Goal: Information Seeking & Learning: Learn about a topic

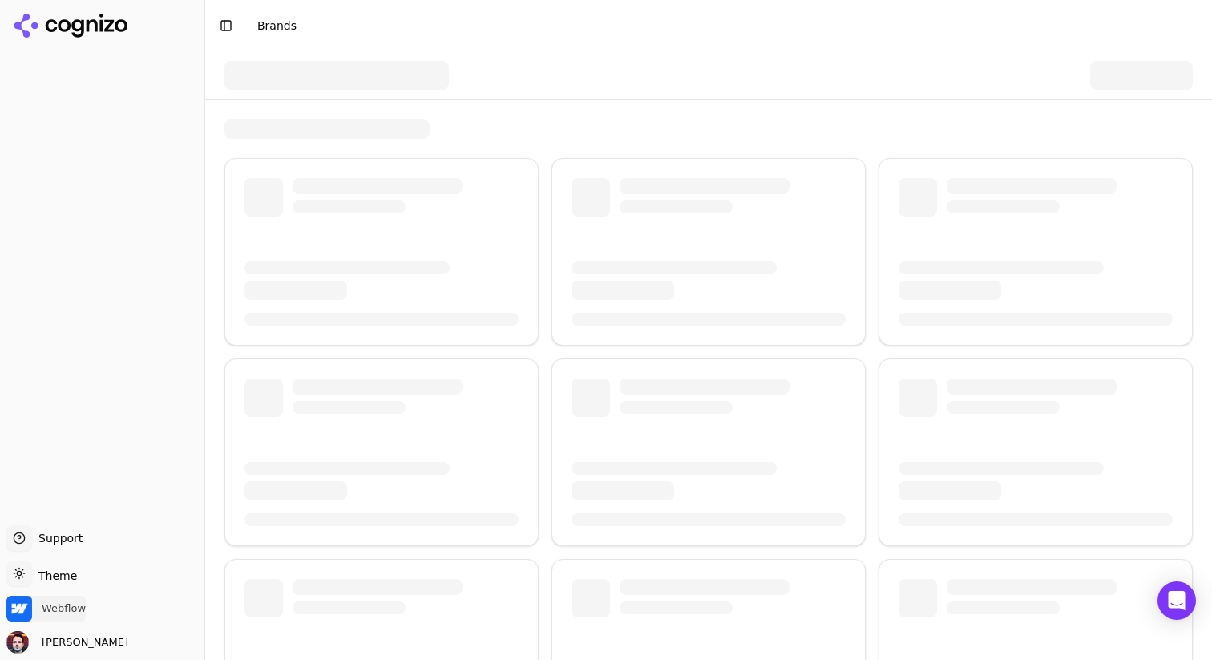
click at [63, 602] on span "Webflow" at bounding box center [64, 608] width 44 height 14
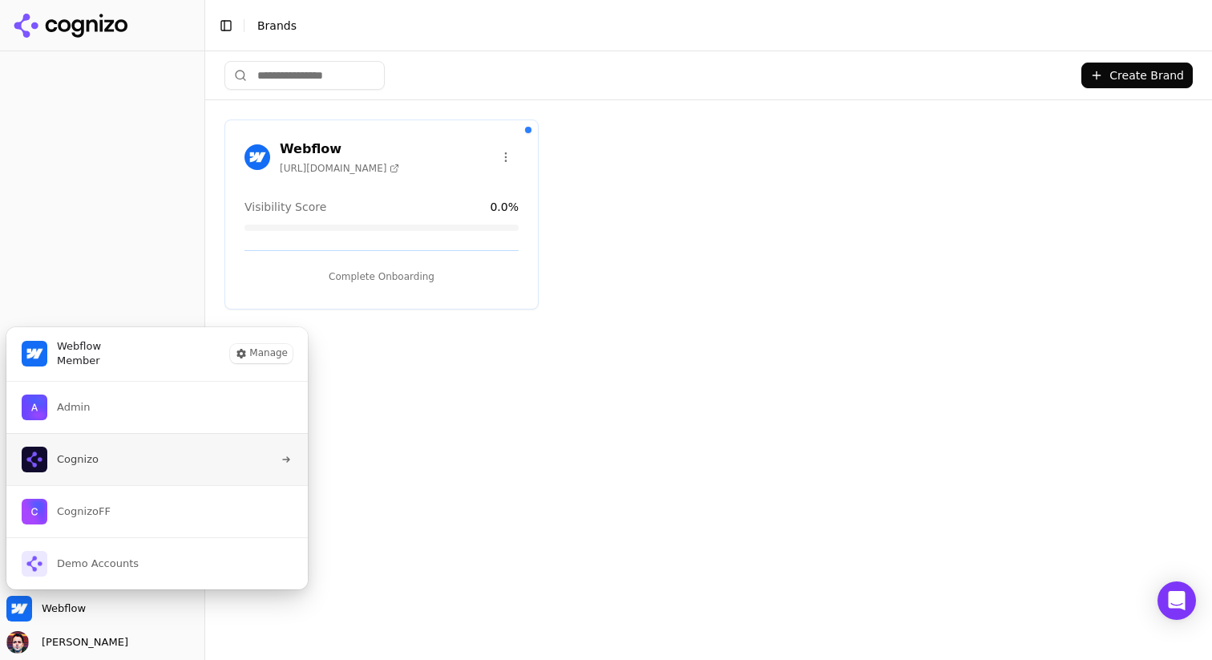
click at [149, 455] on button "Cognizo" at bounding box center [157, 459] width 303 height 52
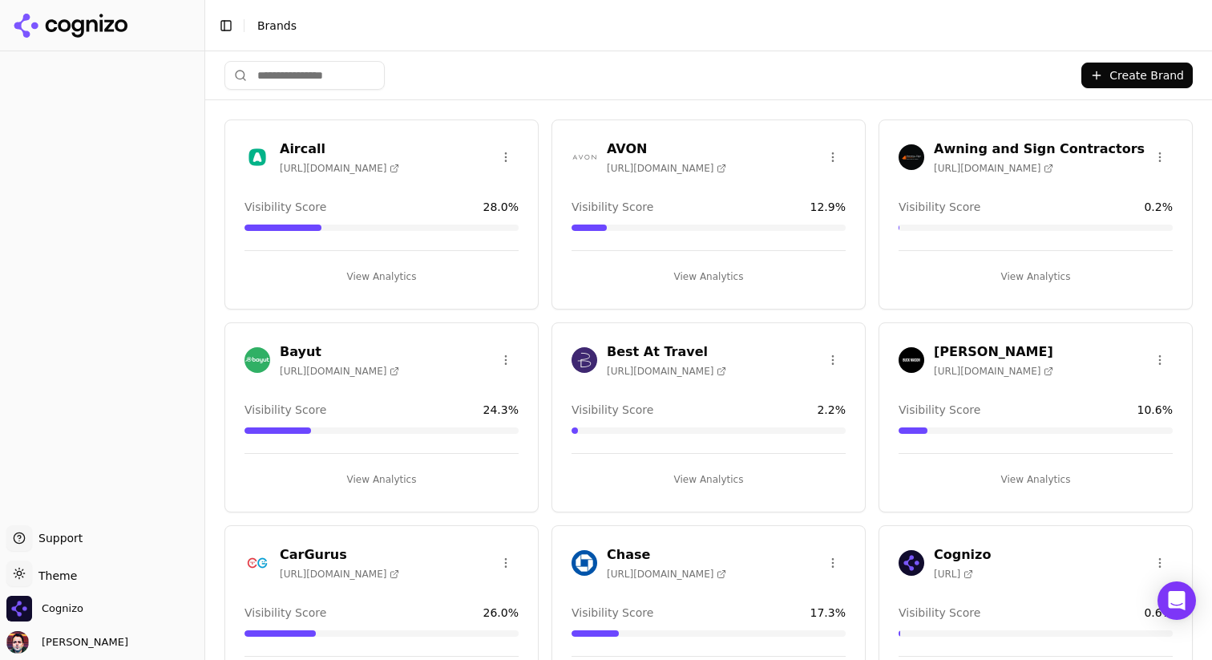
click at [297, 76] on input "search" at bounding box center [304, 75] width 160 height 29
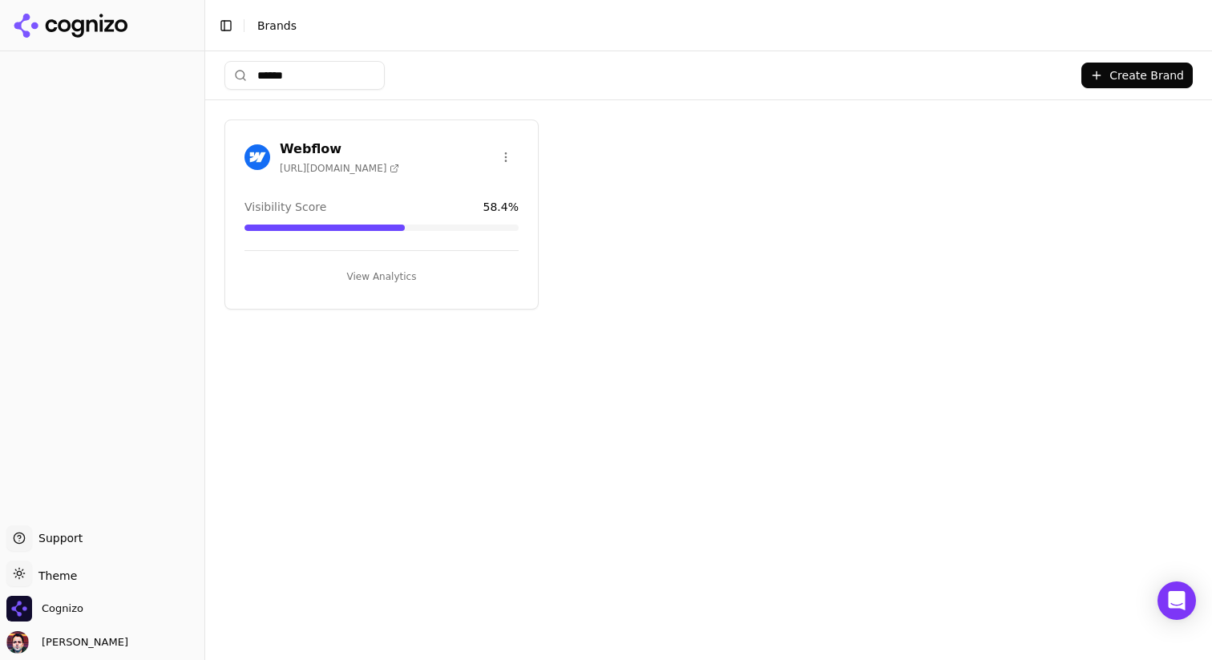
type input "******"
click at [367, 265] on button "View Analytics" at bounding box center [382, 277] width 274 height 26
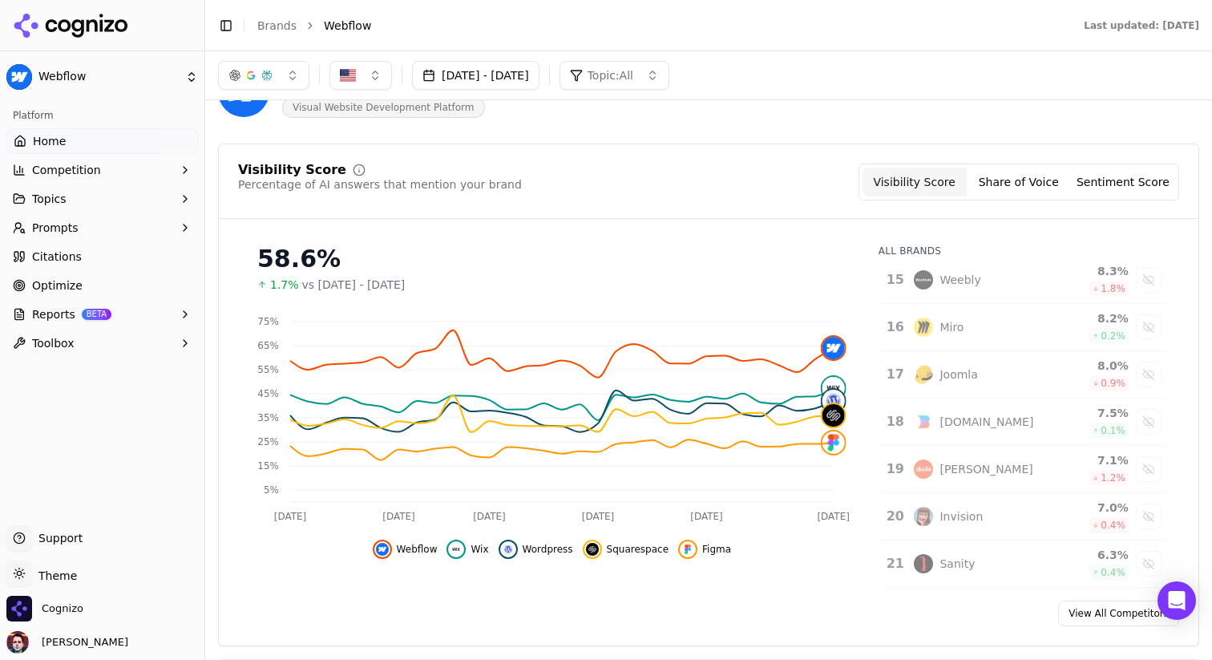
scroll to position [620, 0]
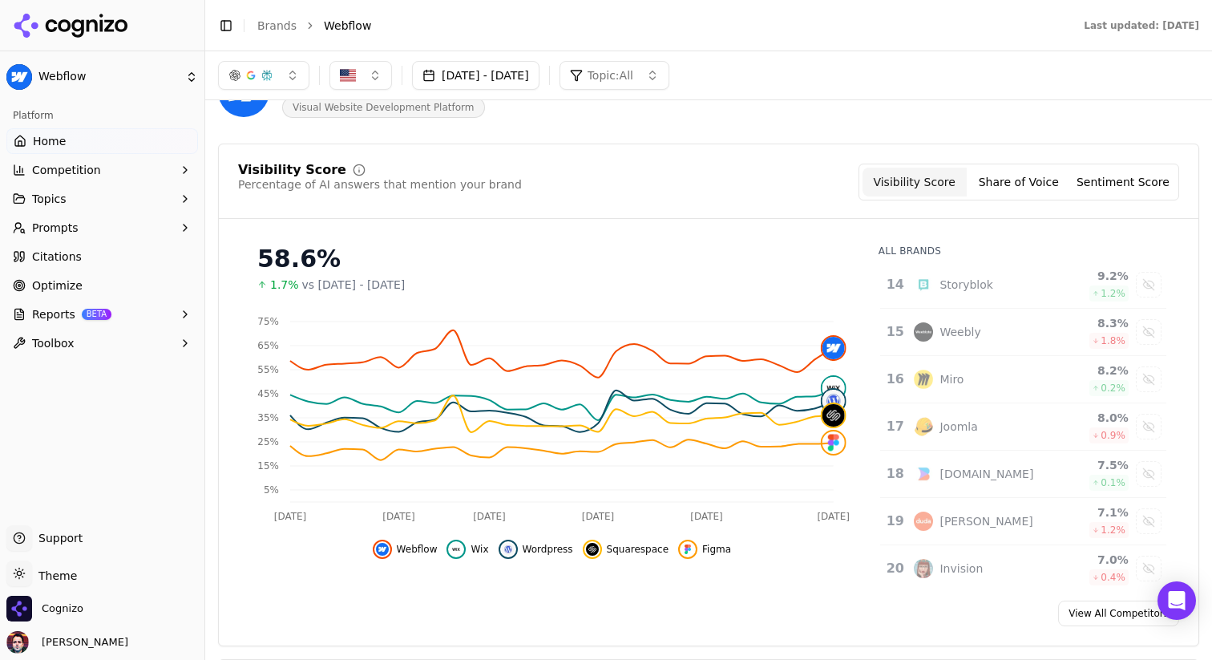
click at [131, 197] on button "Topics" at bounding box center [102, 199] width 192 height 26
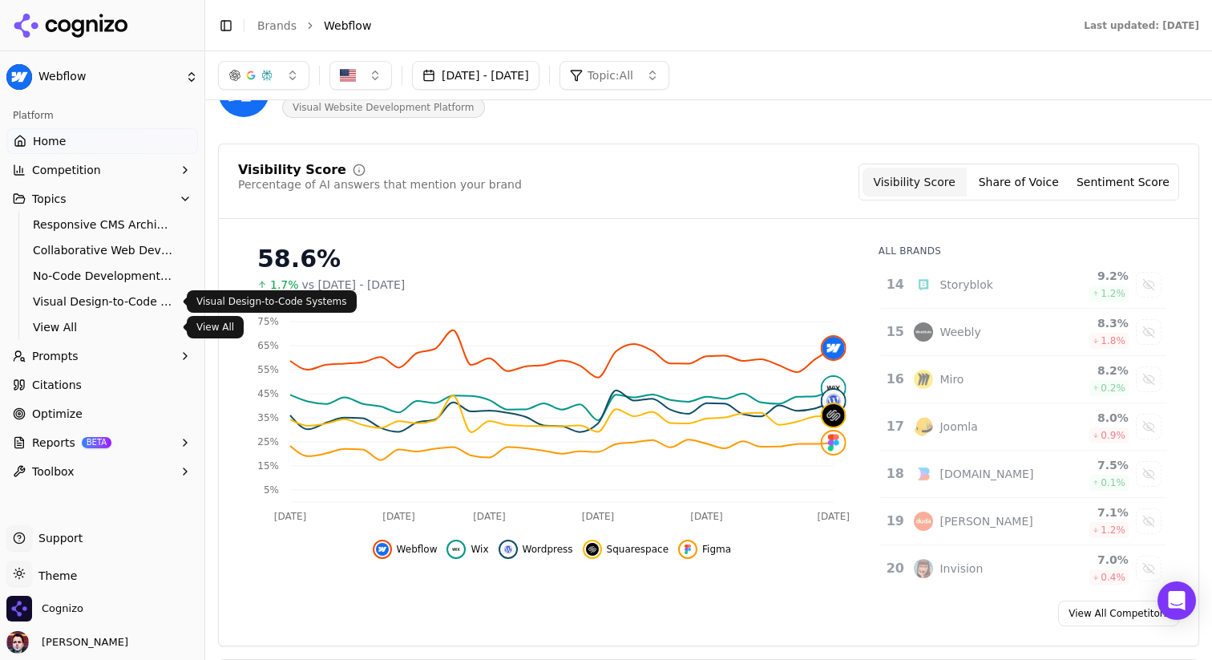
click at [110, 328] on span "View All" at bounding box center [102, 327] width 139 height 16
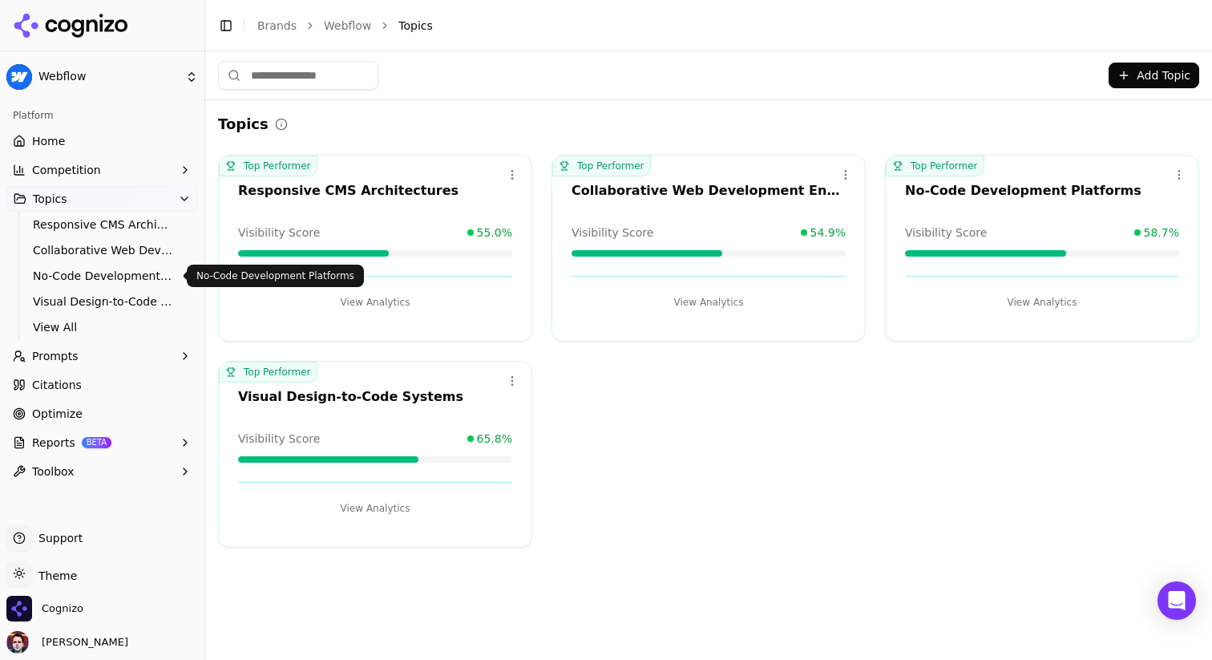
click at [115, 277] on span "No-Code Development Platforms" at bounding box center [102, 276] width 139 height 16
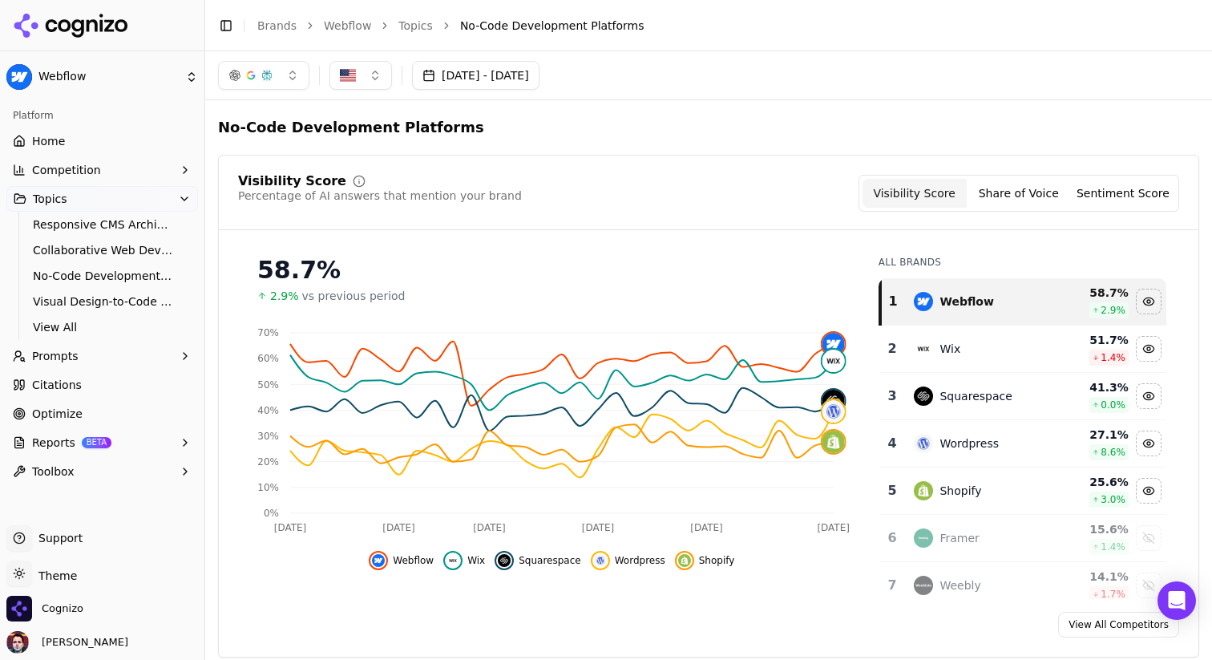
click at [106, 357] on button "Prompts" at bounding box center [102, 356] width 192 height 26
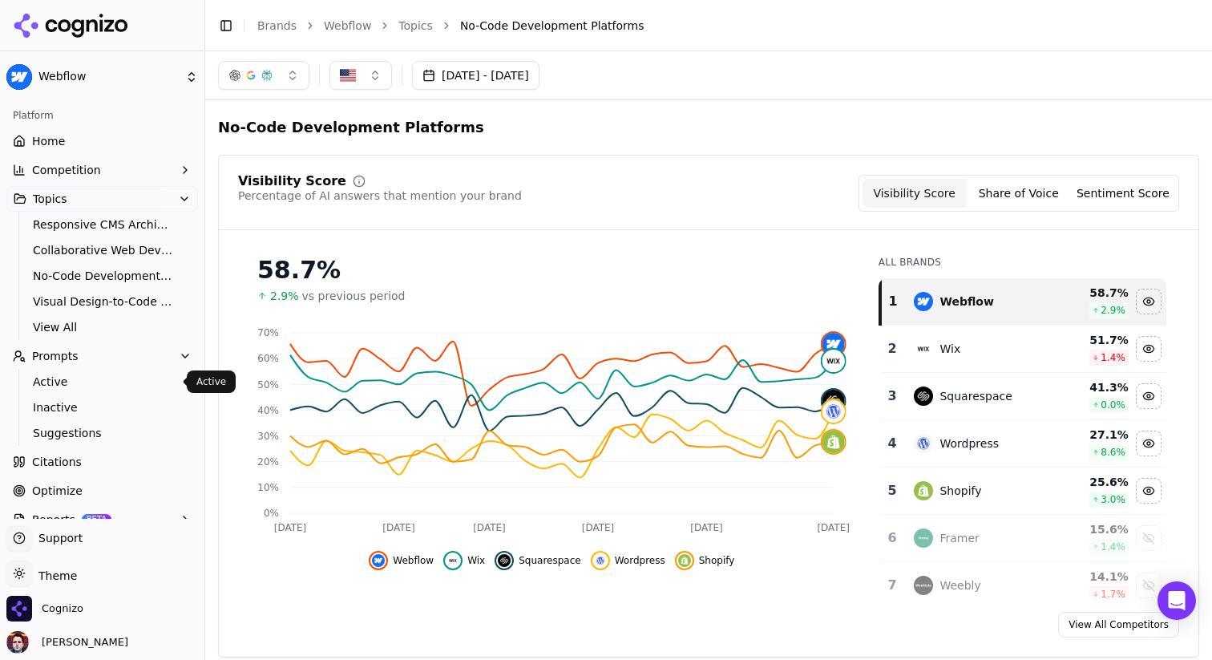
click at [110, 376] on span "Active" at bounding box center [102, 382] width 139 height 16
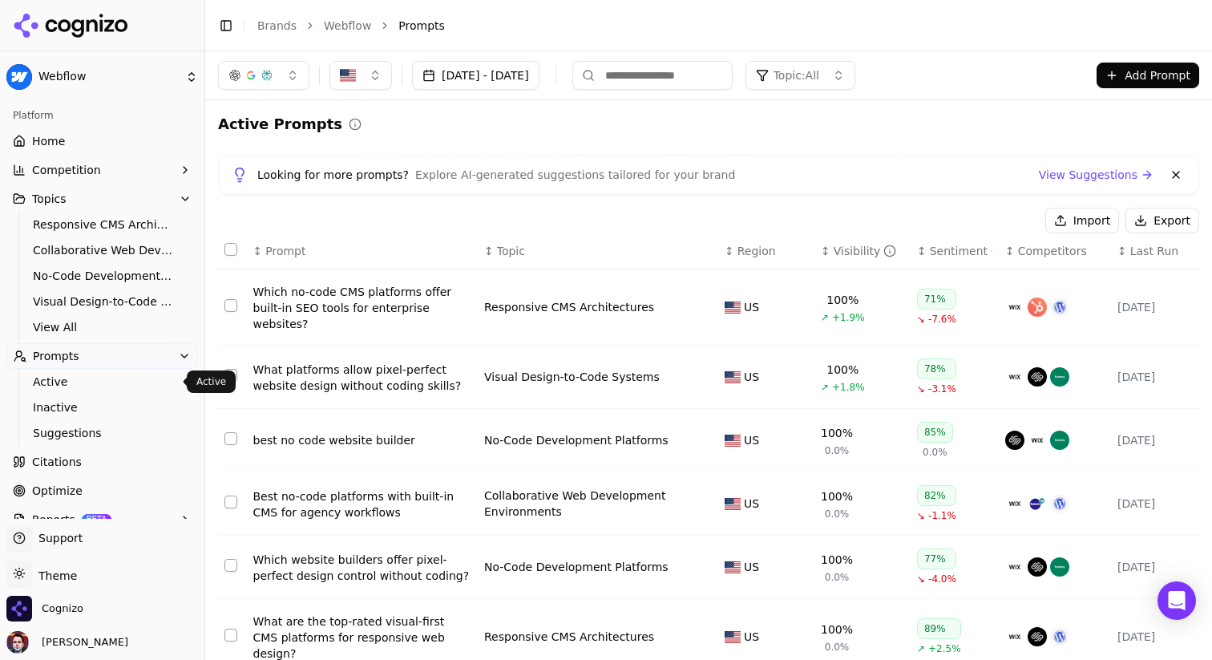
click at [717, 73] on input at bounding box center [652, 75] width 160 height 29
type input "**********"
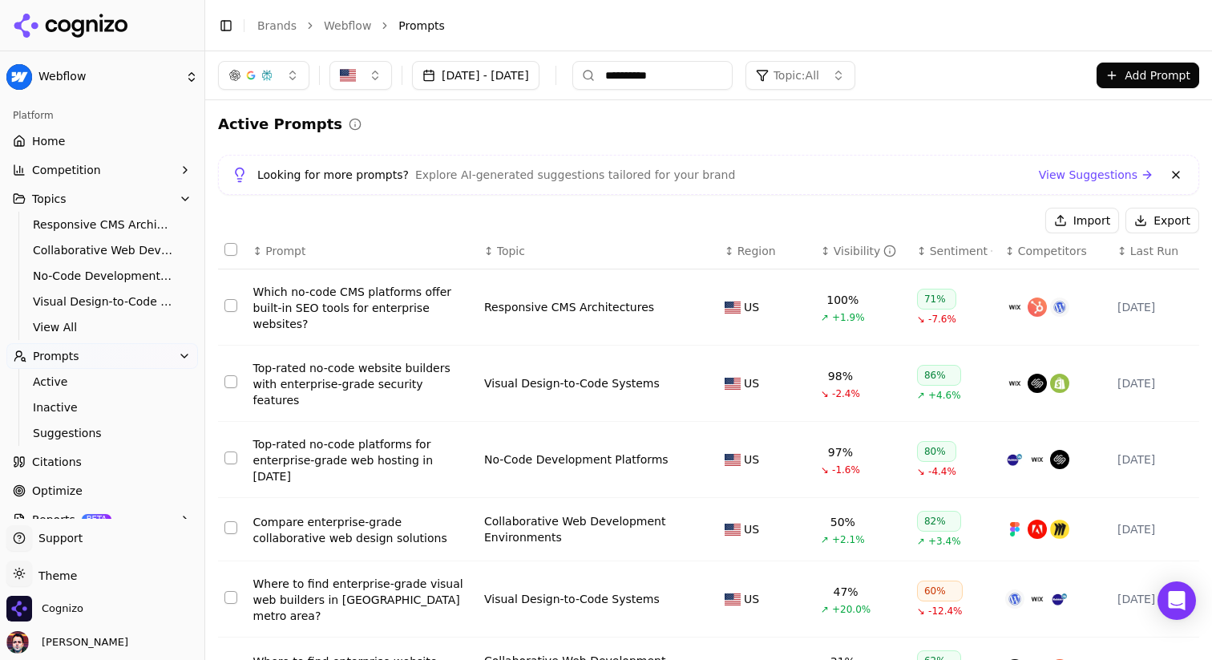
click at [116, 328] on span "View All" at bounding box center [102, 327] width 139 height 16
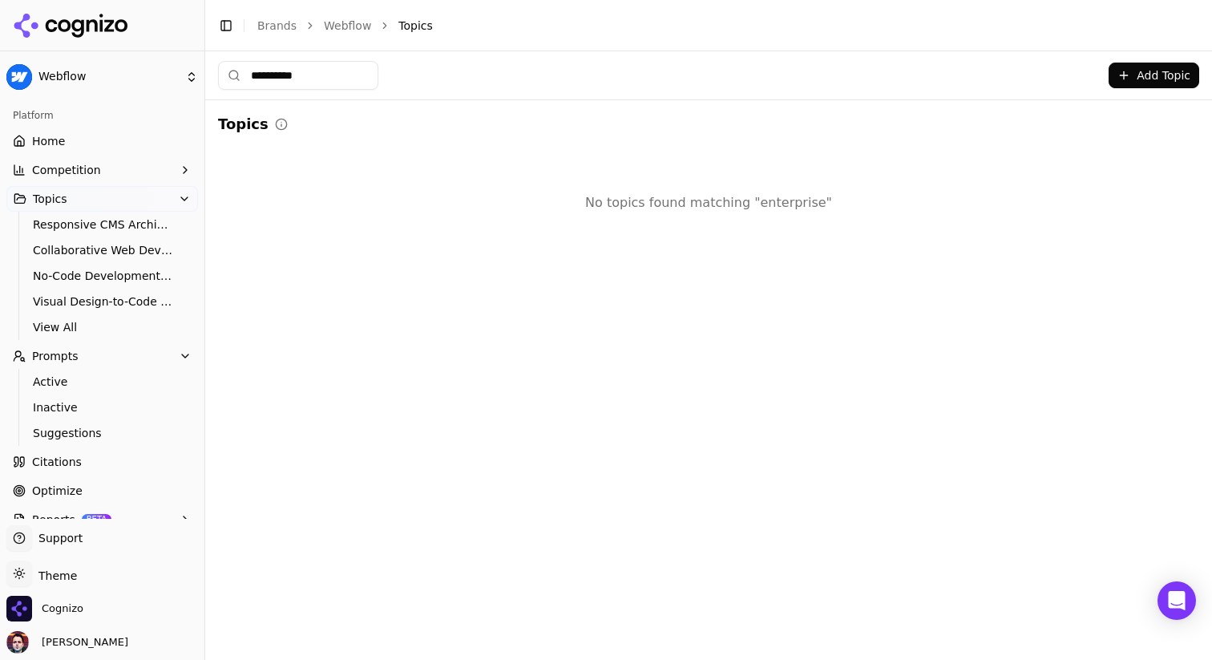
click at [319, 87] on input "**********" at bounding box center [298, 75] width 160 height 29
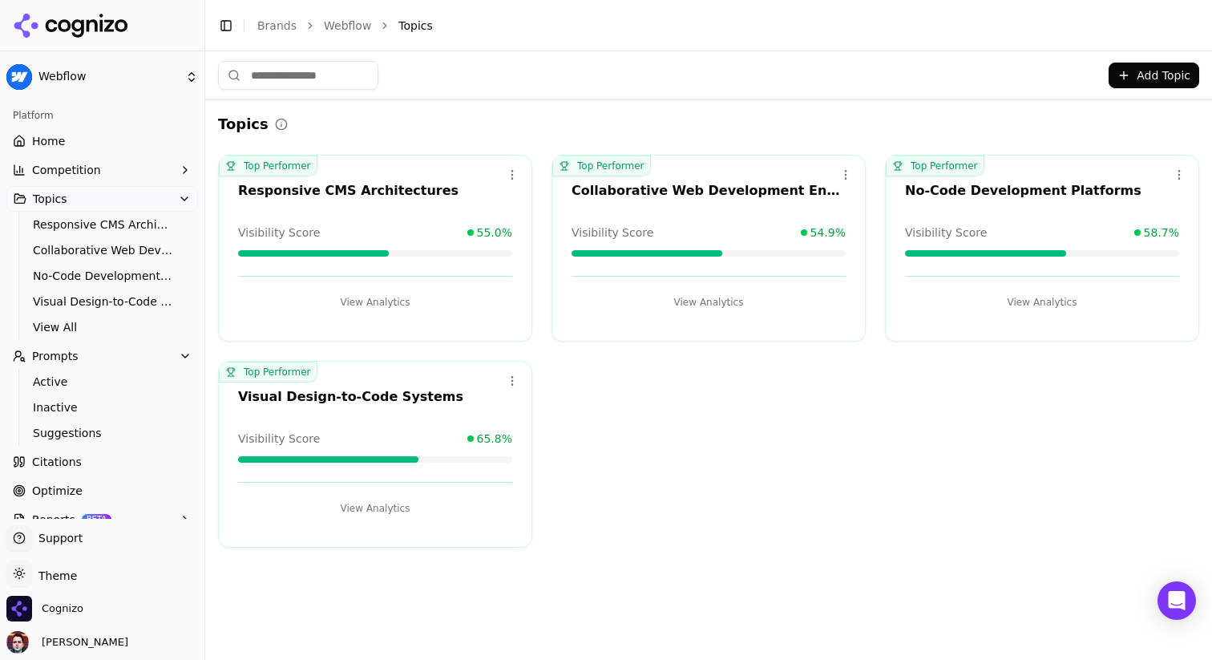
click at [644, 70] on div "Add Topic" at bounding box center [708, 75] width 981 height 29
click at [84, 386] on span "Active" at bounding box center [102, 382] width 139 height 16
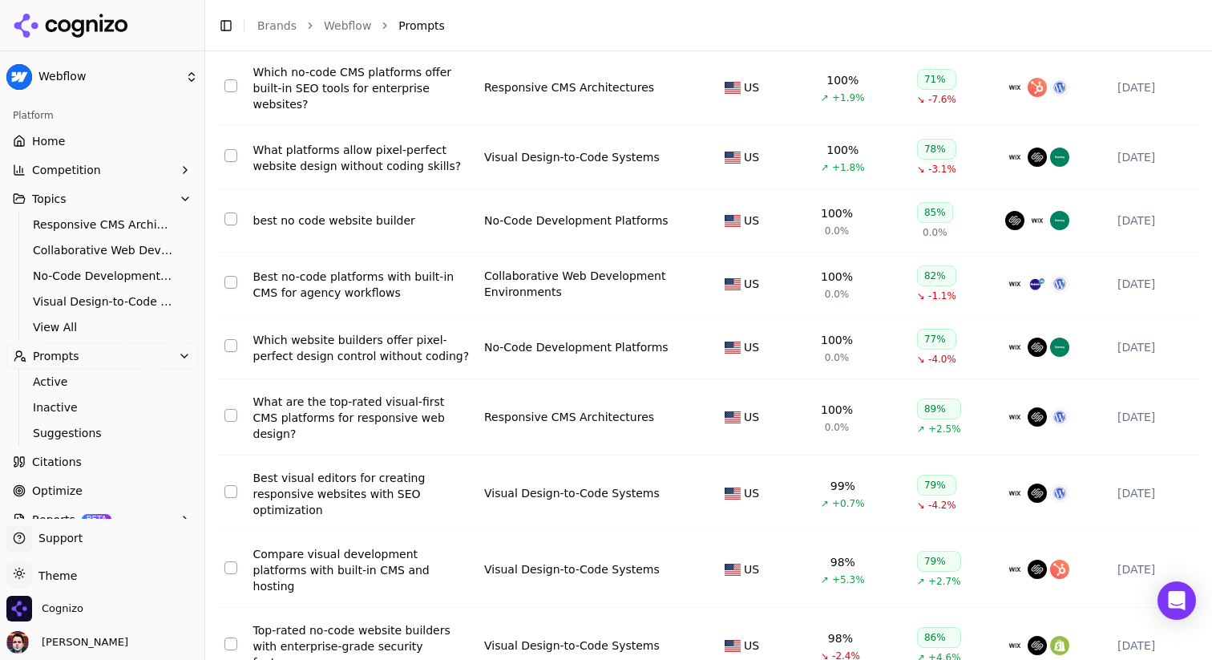
scroll to position [254, 0]
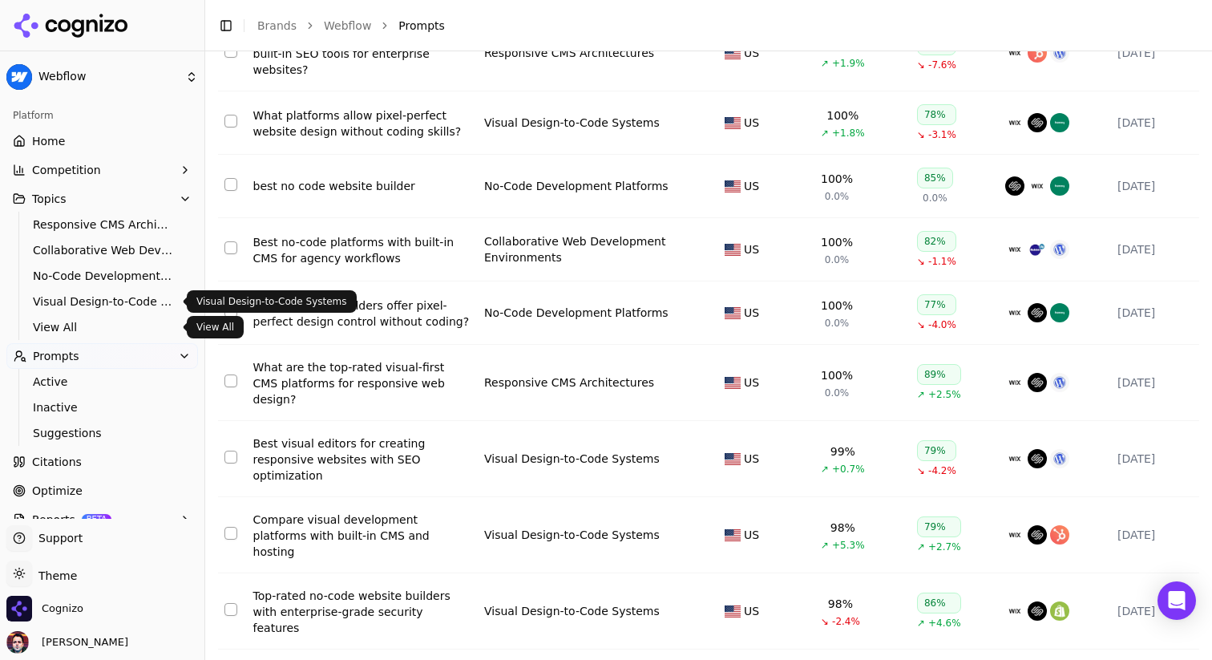
click at [81, 328] on span "View All" at bounding box center [102, 327] width 139 height 16
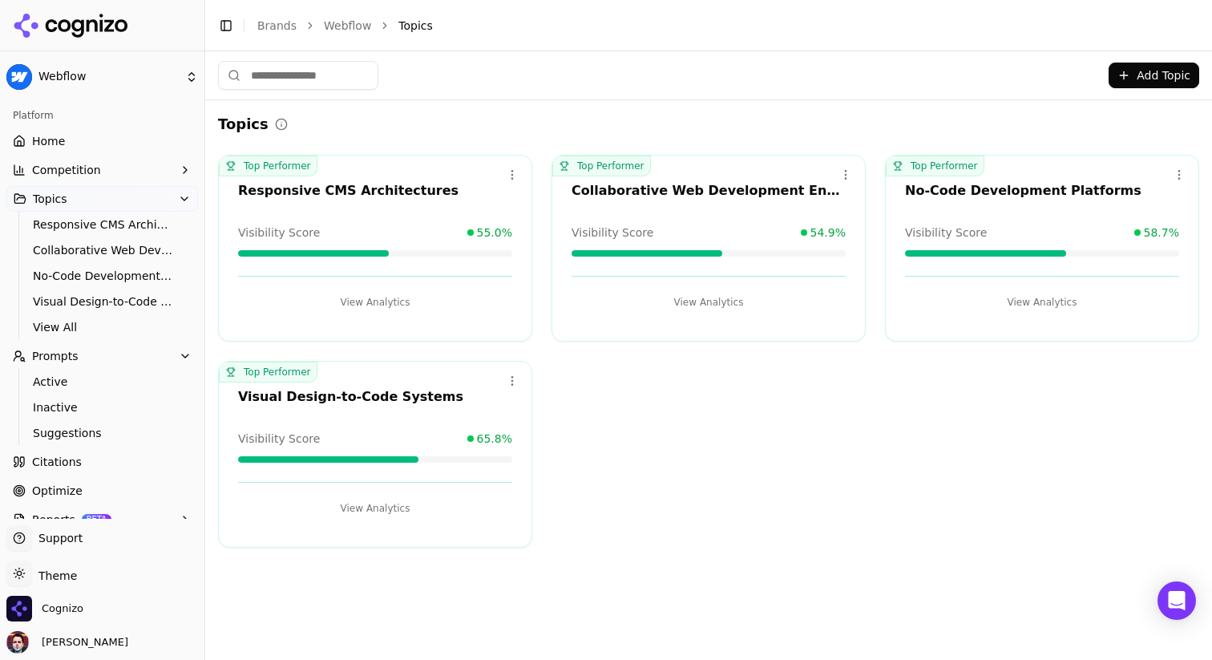
click at [420, 503] on button "View Analytics" at bounding box center [375, 508] width 274 height 26
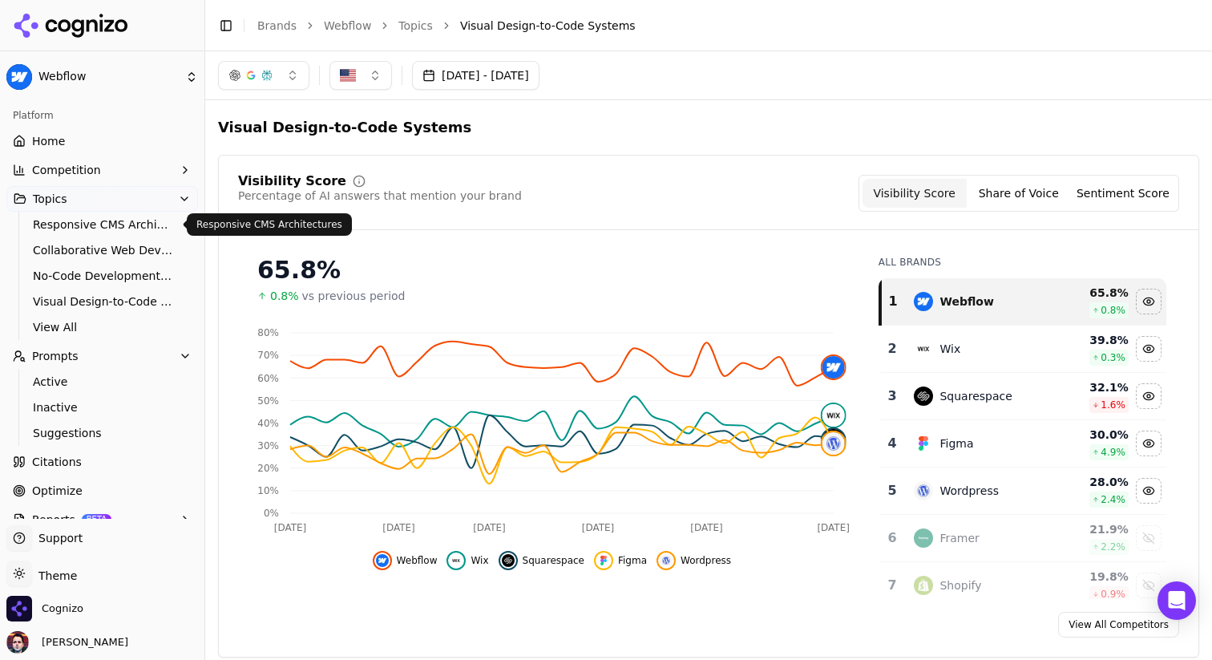
click at [144, 229] on span "Responsive CMS Architectures" at bounding box center [102, 224] width 139 height 16
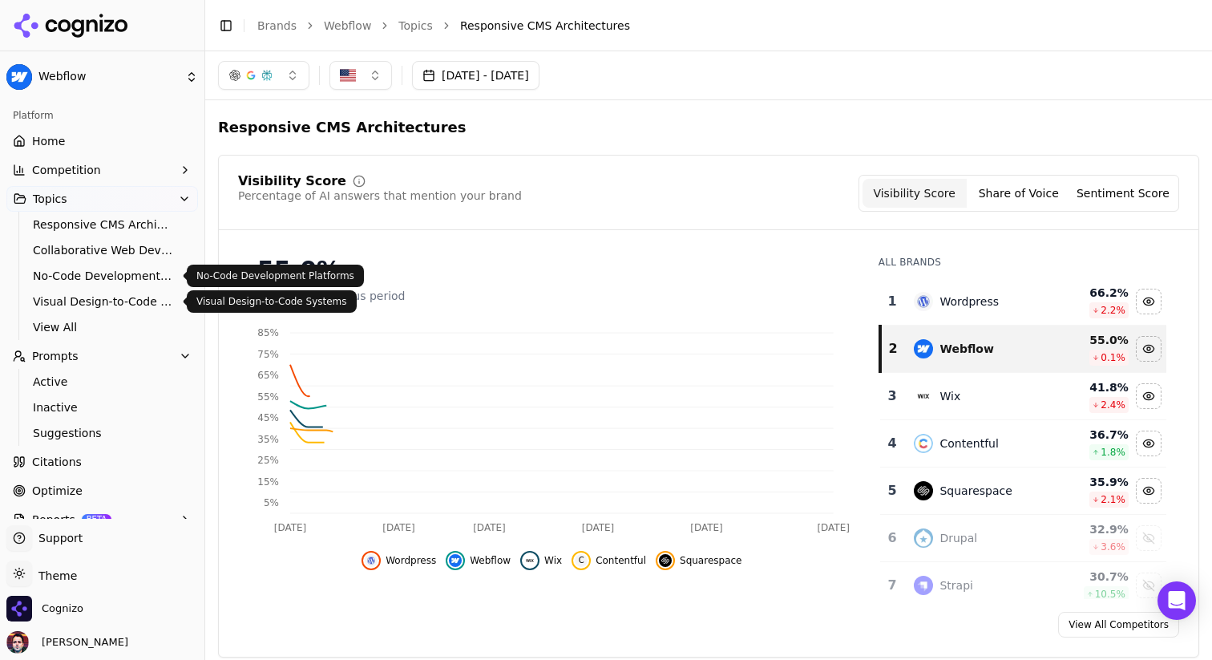
click at [143, 273] on span "No-Code Development Platforms" at bounding box center [102, 276] width 139 height 16
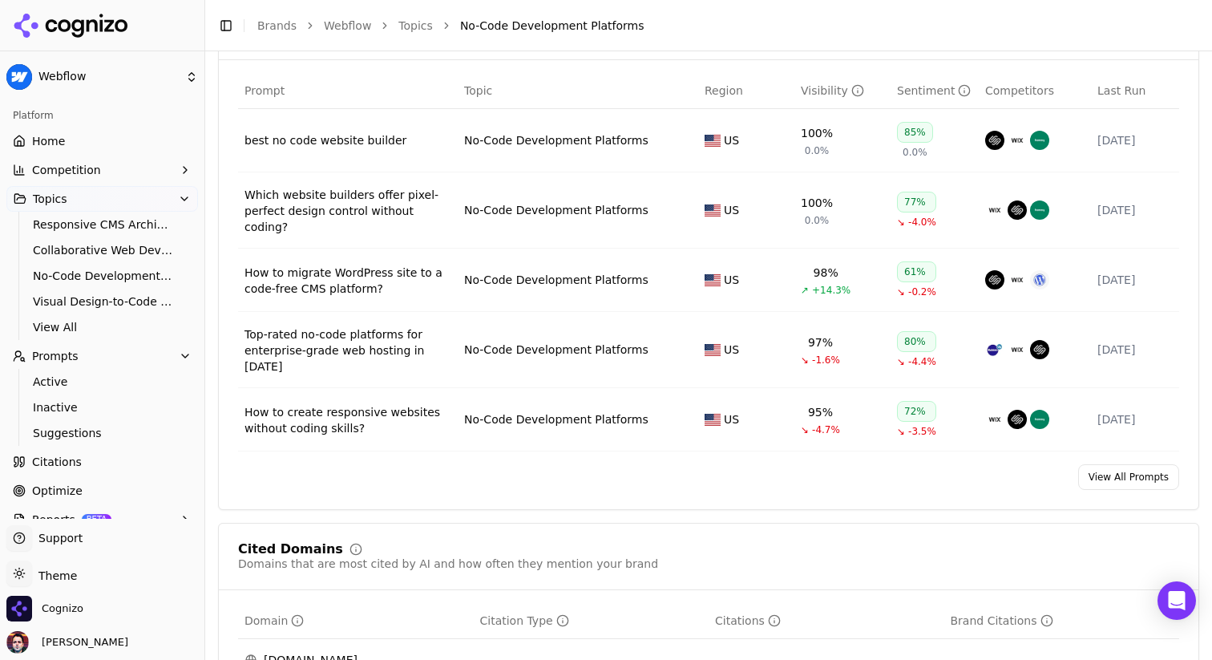
scroll to position [680, 0]
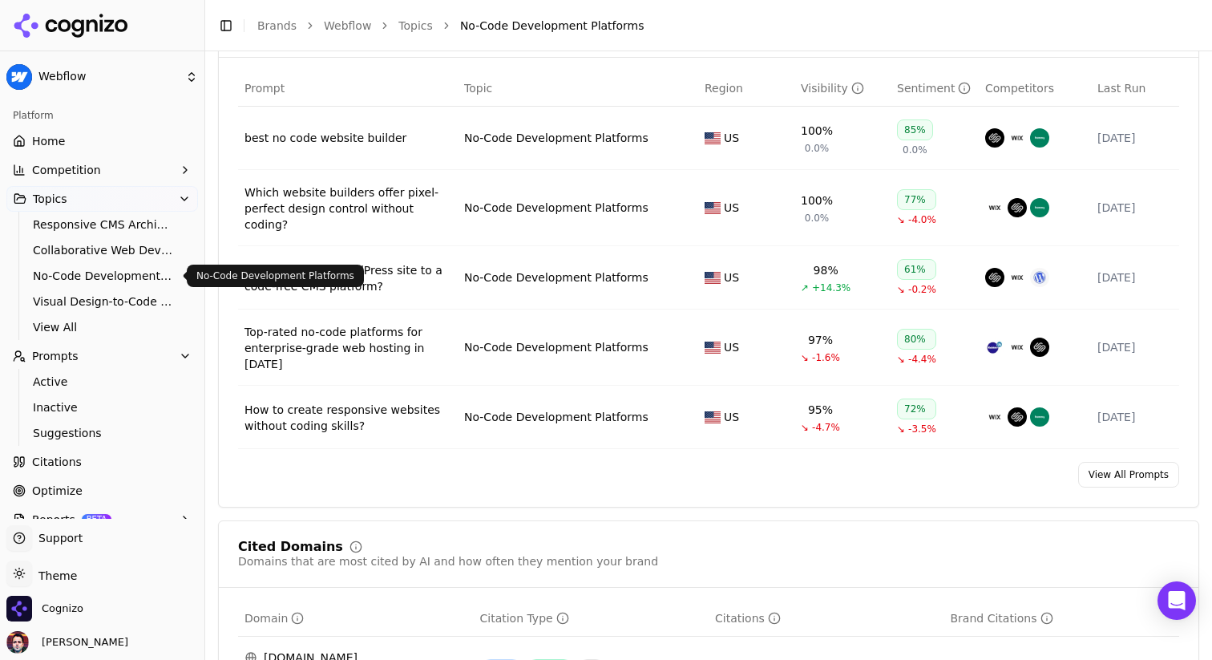
click at [443, 463] on div "View All Prompts" at bounding box center [709, 475] width 980 height 26
